Goal: Find specific page/section: Find specific page/section

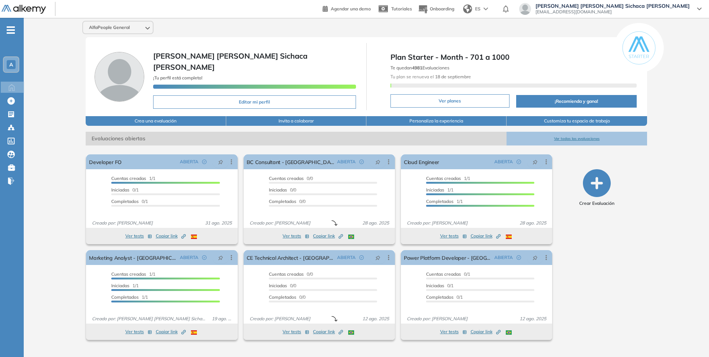
click at [574, 138] on button "Ver todas las evaluaciones" at bounding box center [577, 139] width 140 height 14
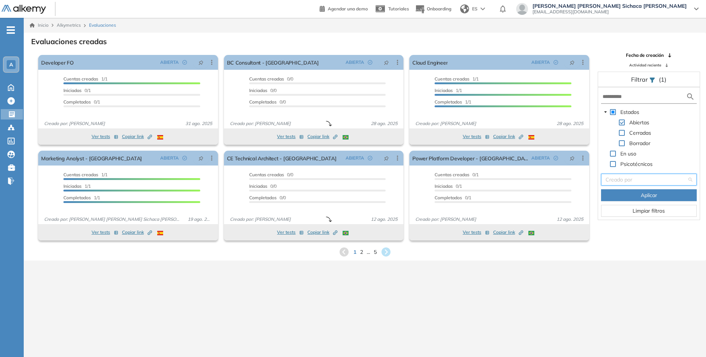
click at [635, 181] on input "search" at bounding box center [647, 179] width 82 height 11
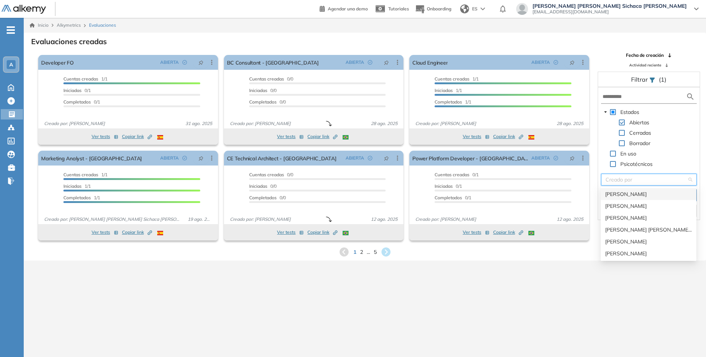
click at [647, 195] on div "[PERSON_NAME]" at bounding box center [649, 194] width 87 height 8
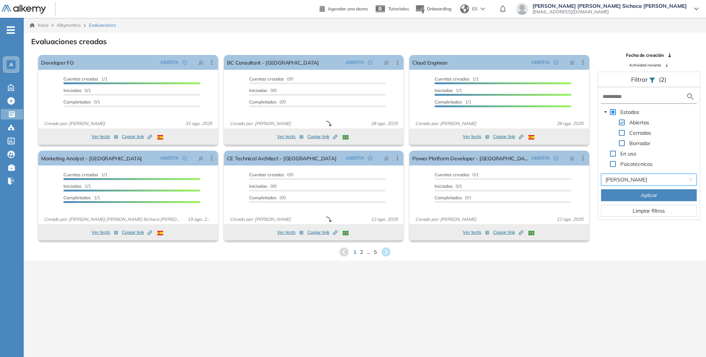
click at [633, 198] on button "Aplicar" at bounding box center [649, 195] width 96 height 12
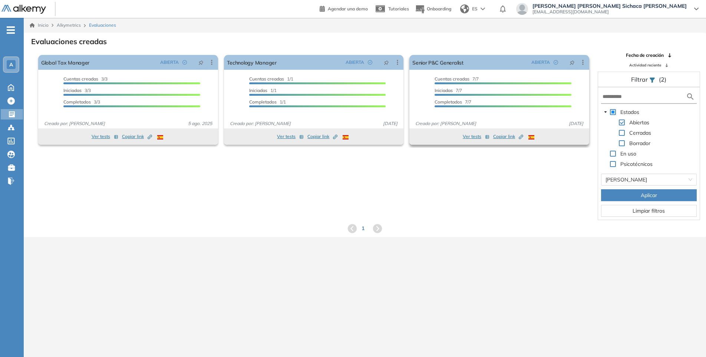
click at [502, 133] on span "Copiar link Created by potrace 1.16, written by [PERSON_NAME] [DATE]-[DATE]" at bounding box center [508, 136] width 30 height 7
click at [440, 64] on link "Senior P&C Generalist" at bounding box center [438, 62] width 51 height 15
